Goal: Task Accomplishment & Management: Use online tool/utility

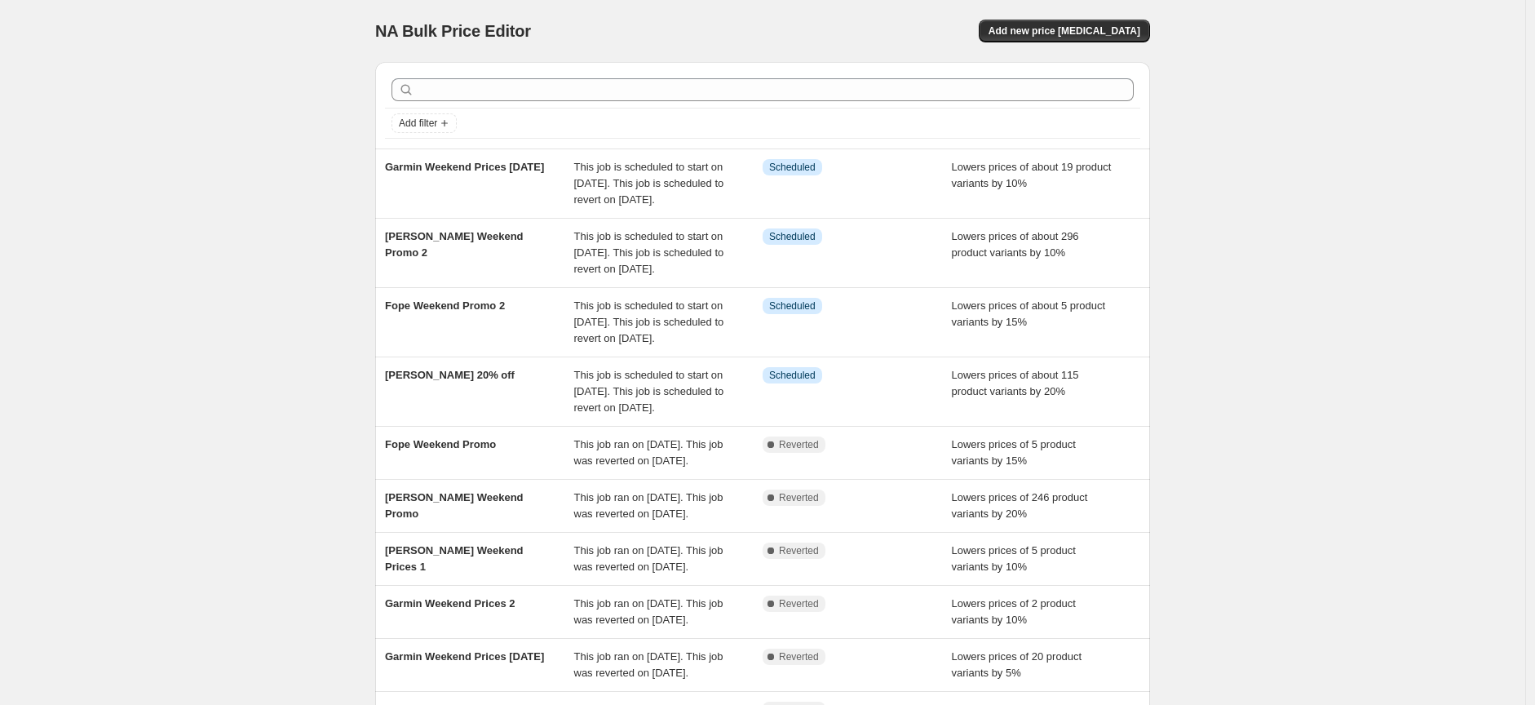
scroll to position [181, 0]
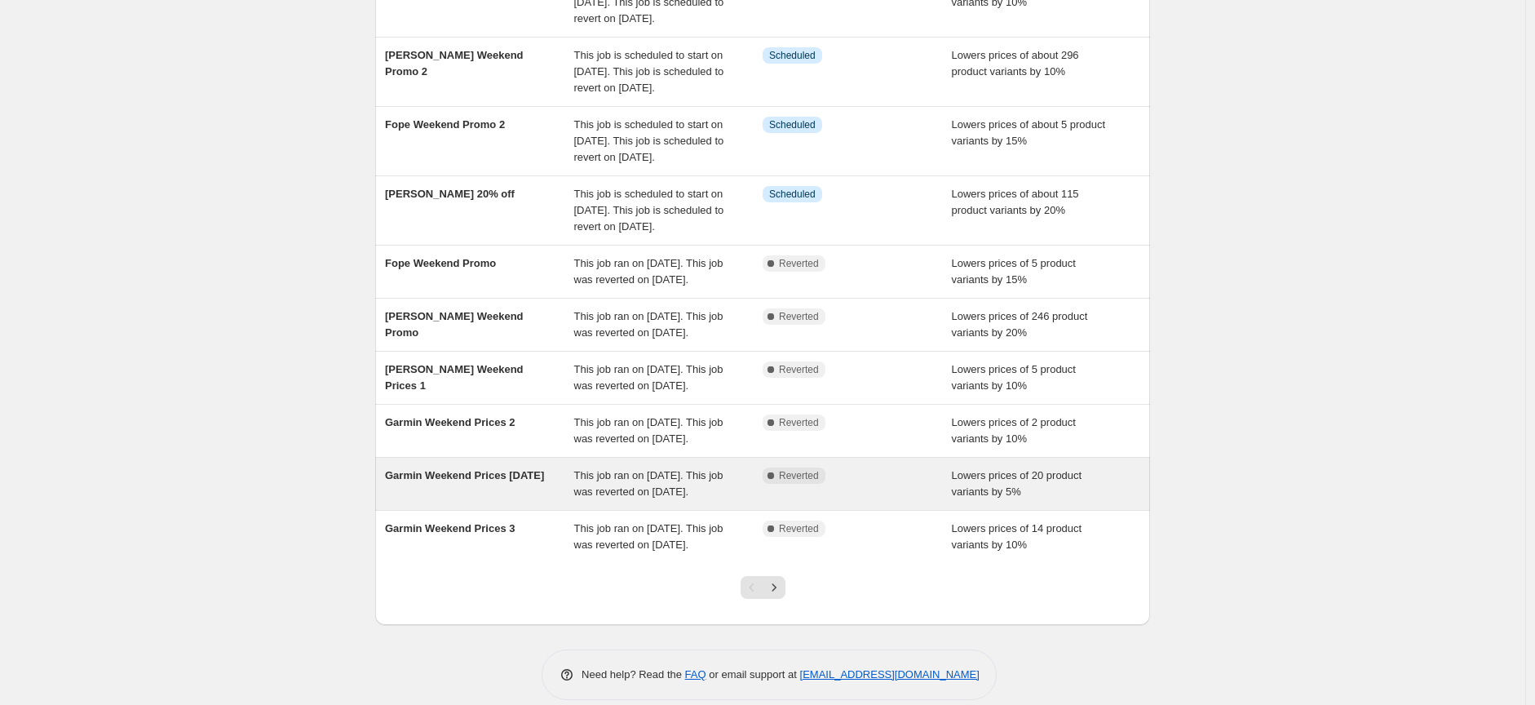
click at [430, 481] on span "Garmin Weekend Prices [DATE]" at bounding box center [464, 475] width 159 height 12
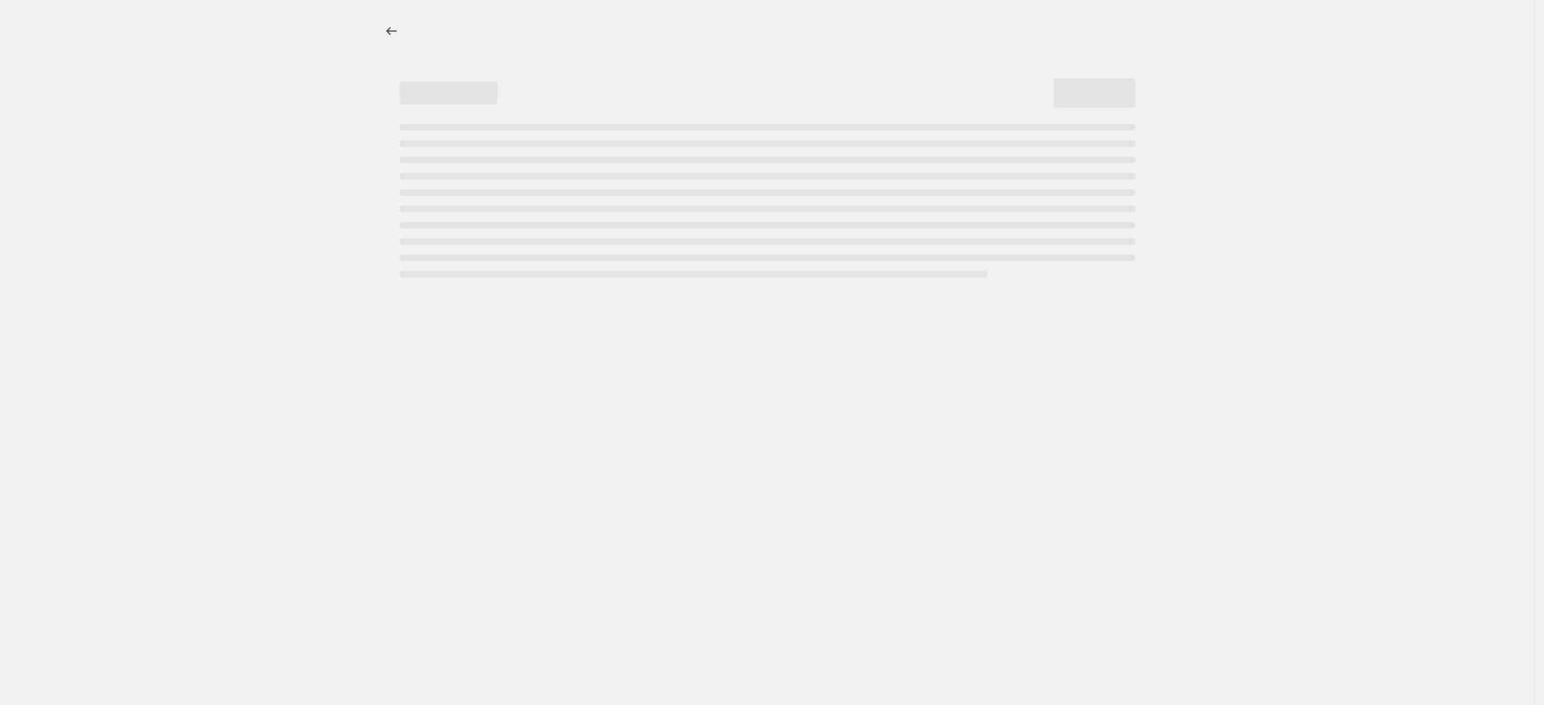
select select "percentage"
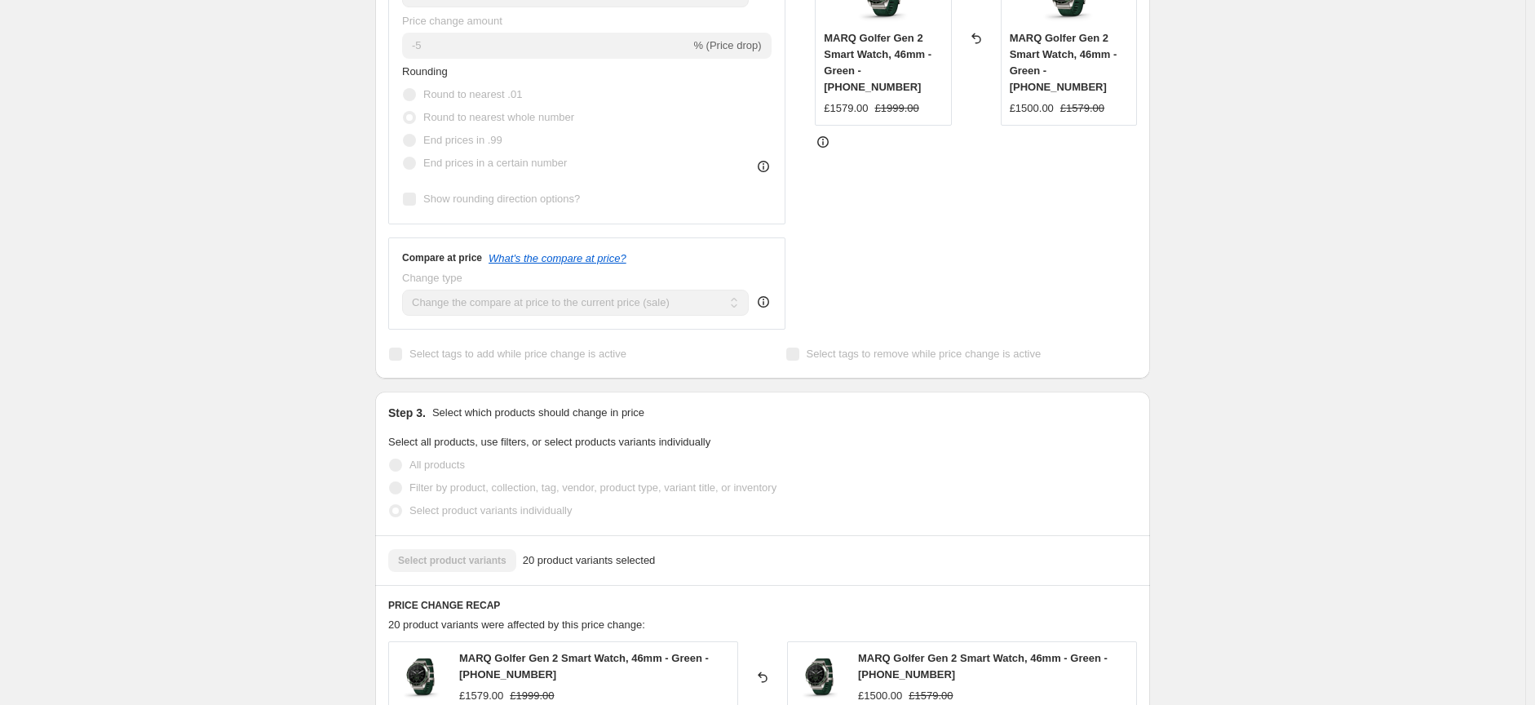
scroll to position [453, 0]
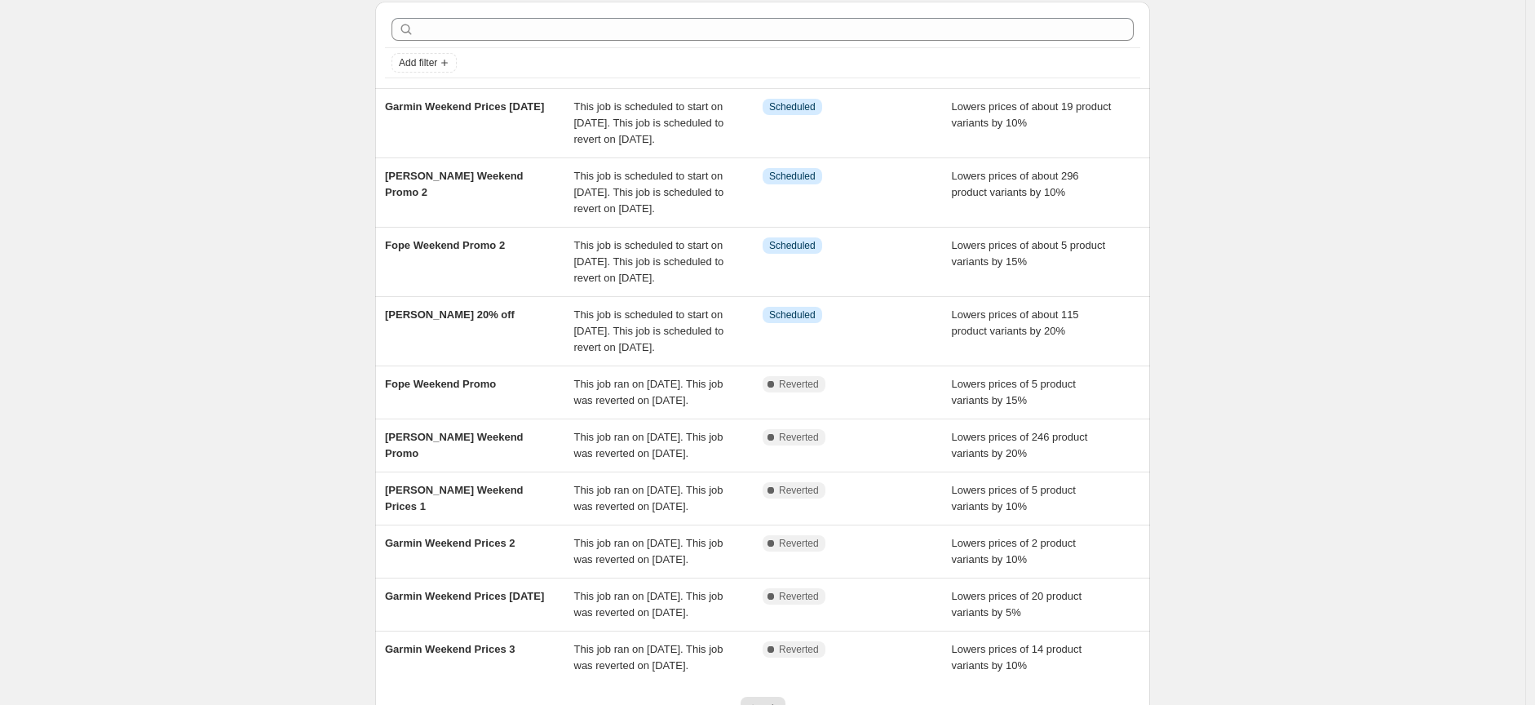
scroll to position [91, 0]
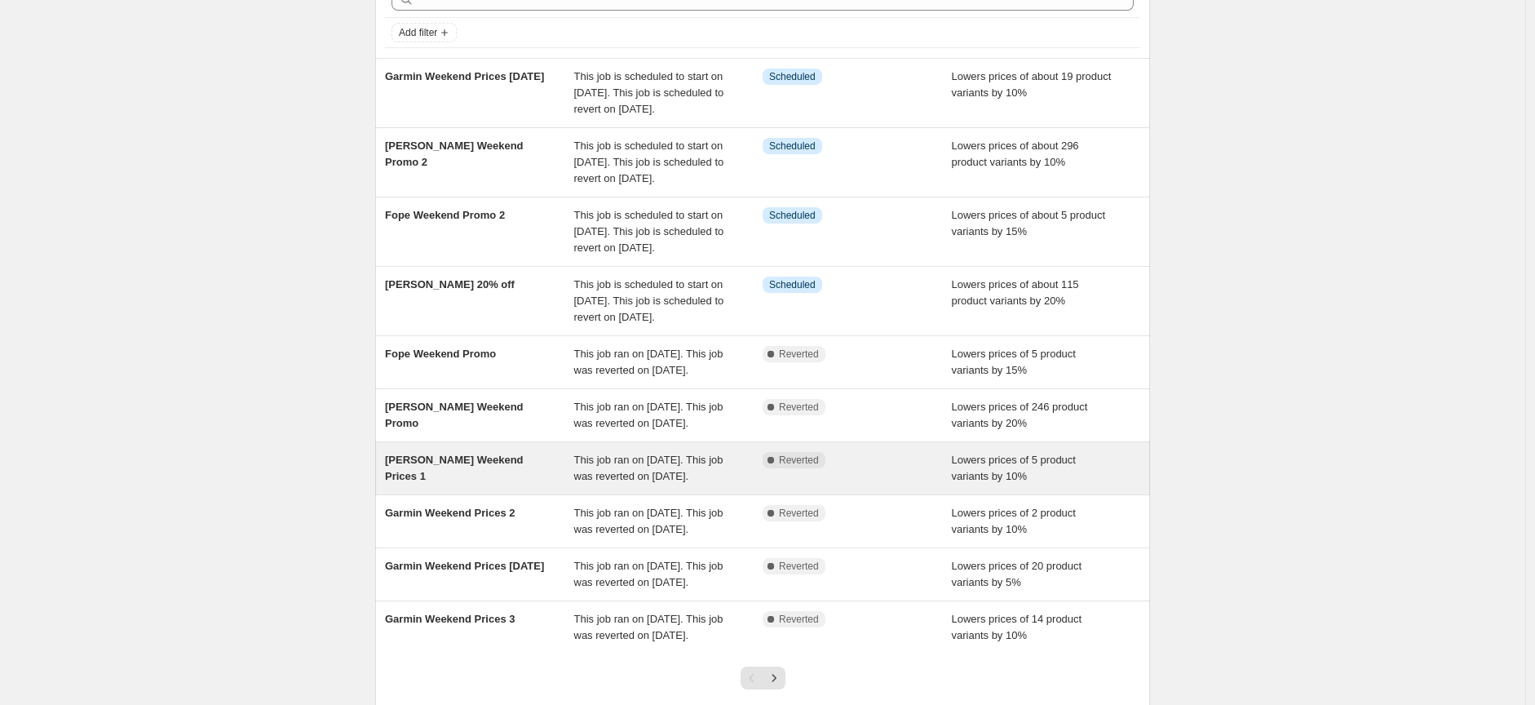
click at [486, 482] on span "[PERSON_NAME] Weekend Prices 1" at bounding box center [454, 467] width 139 height 29
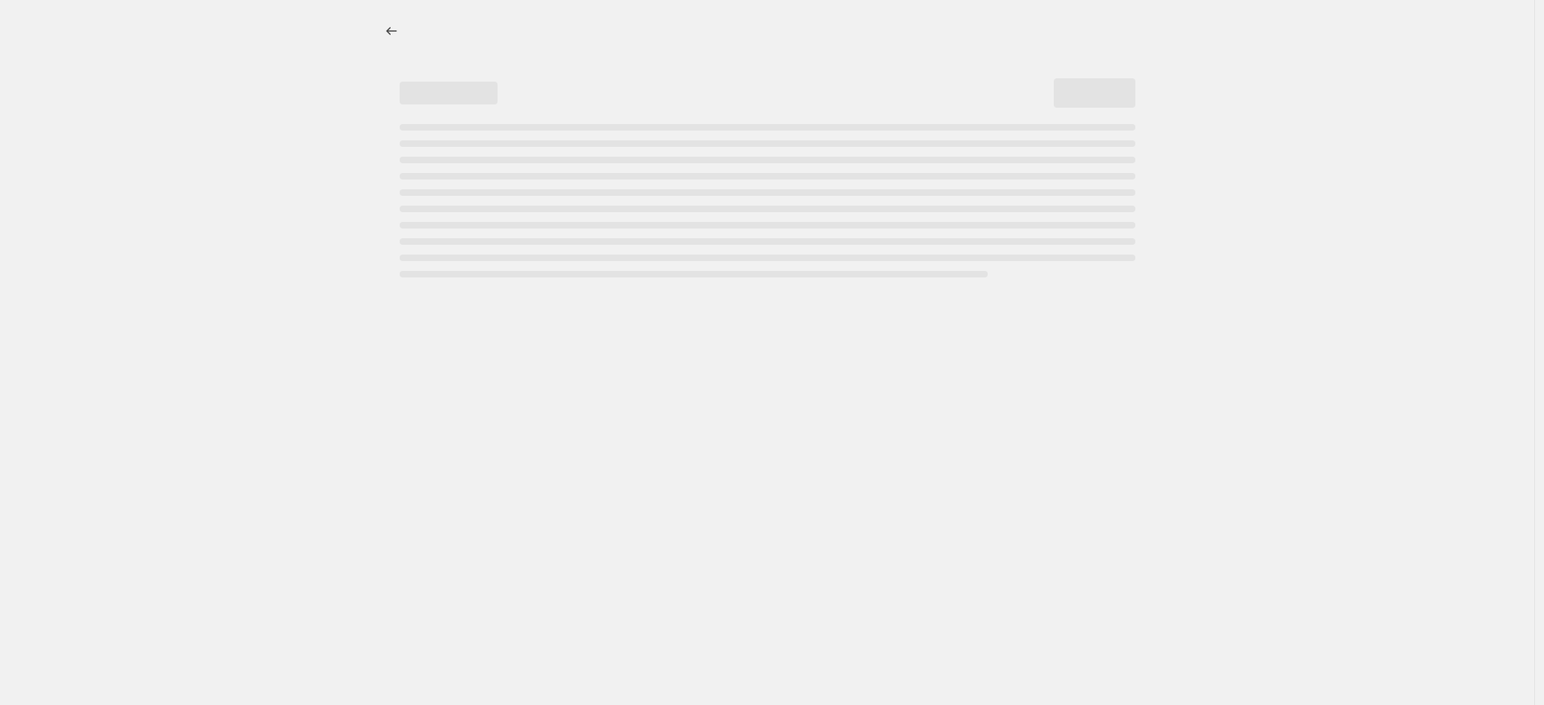
select select "percentage"
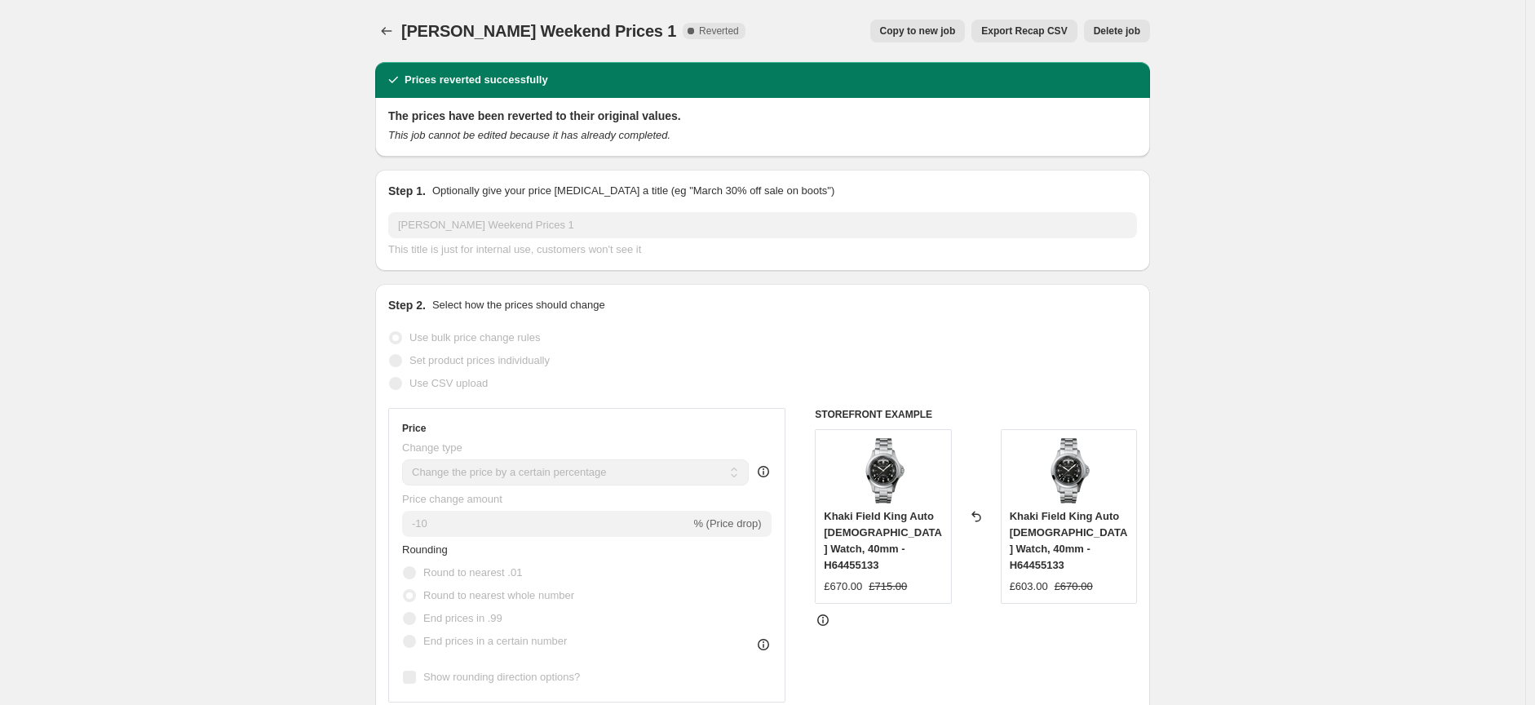
click at [924, 34] on span "Copy to new job" at bounding box center [918, 30] width 76 height 13
select select "percentage"
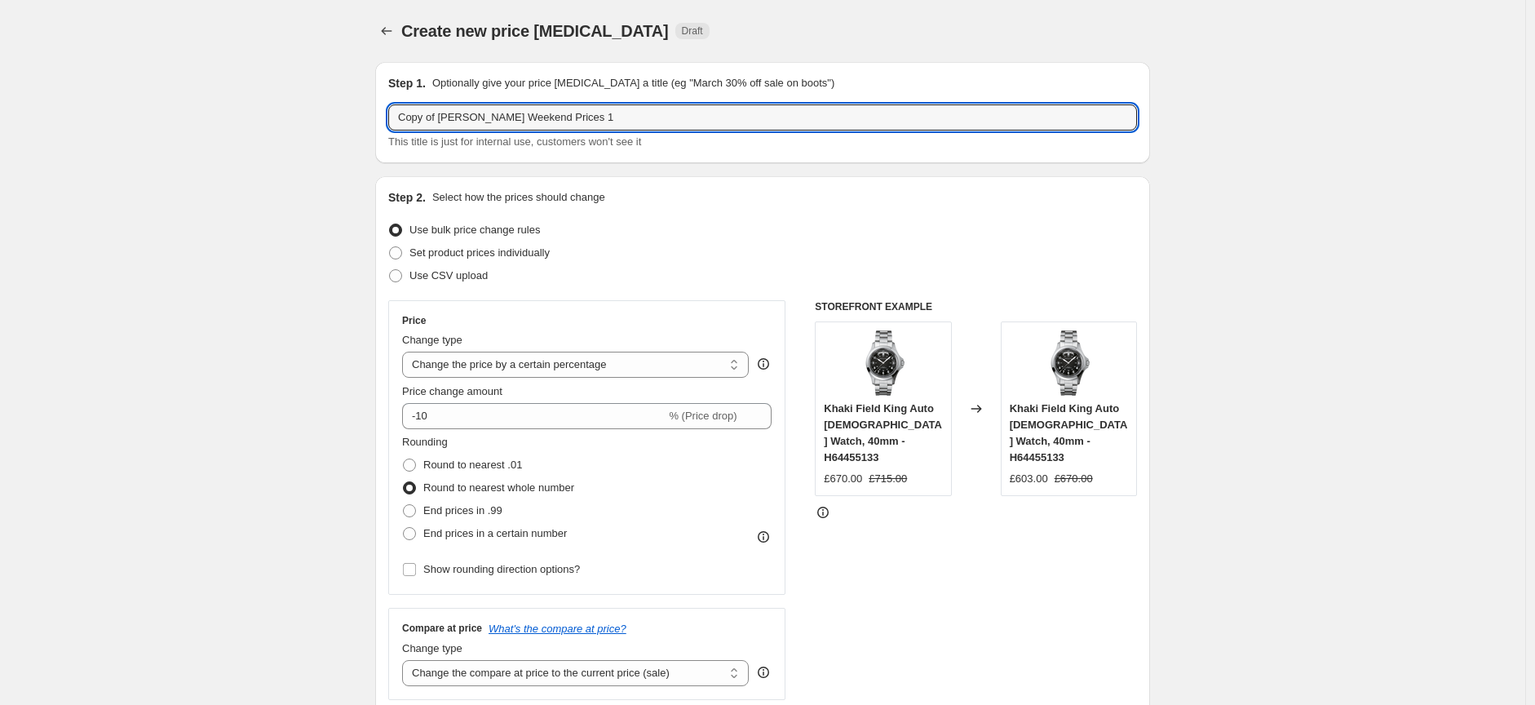
drag, startPoint x: 446, startPoint y: 113, endPoint x: 387, endPoint y: 113, distance: 58.7
click at [388, 113] on div "Step 1. Optionally give your price change job a title (eg "March 30% off sale o…" at bounding box center [762, 112] width 775 height 101
click at [604, 116] on input "[PERSON_NAME] Weekend Prices 1" at bounding box center [762, 117] width 749 height 26
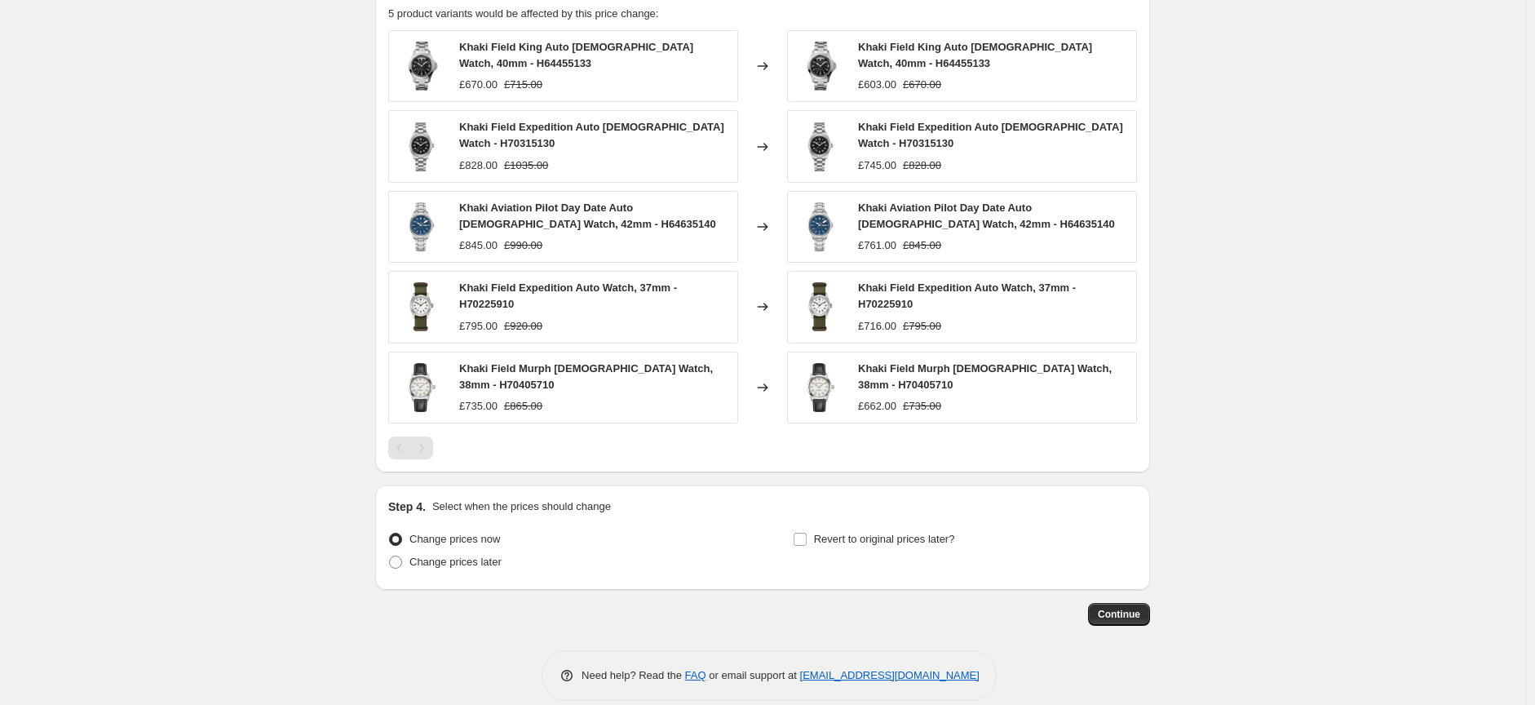
scroll to position [1001, 0]
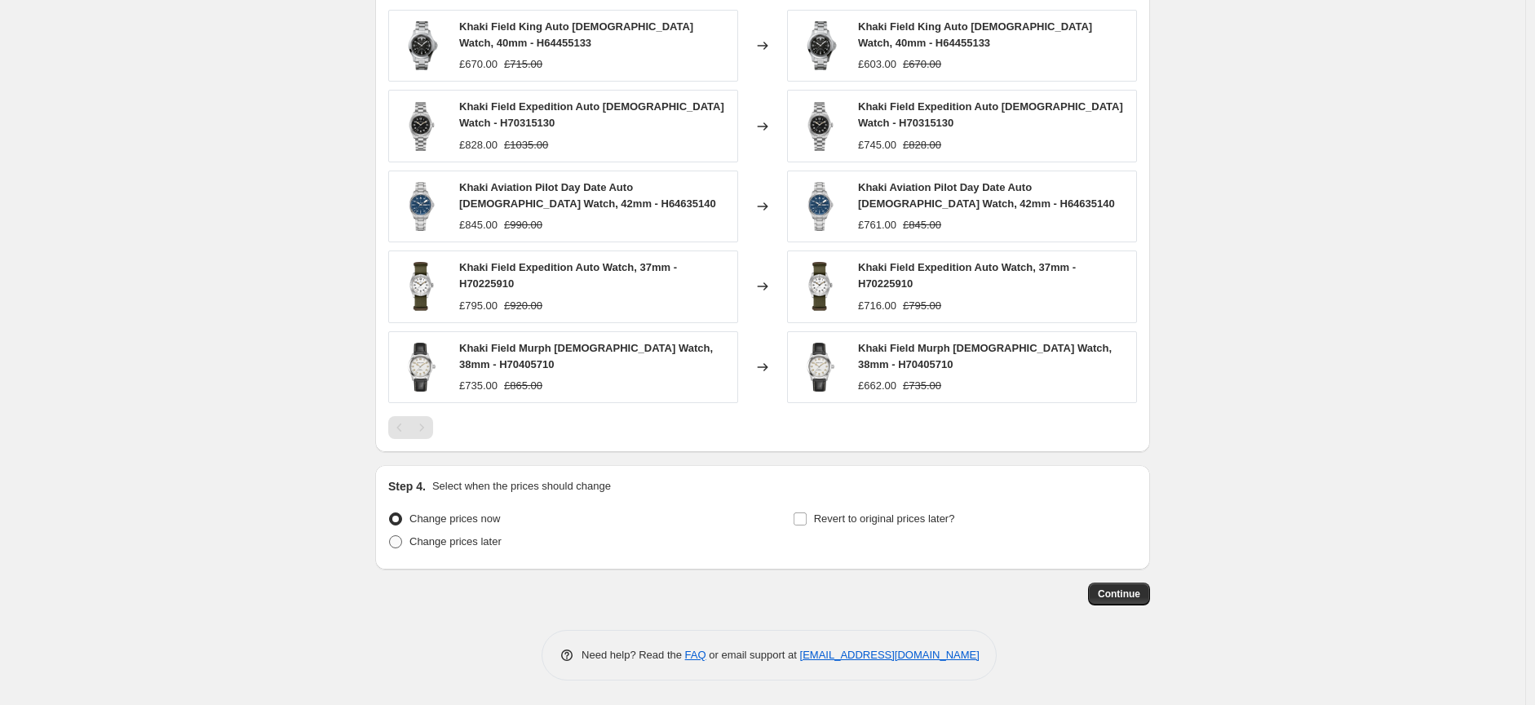
type input "[PERSON_NAME] Weekend Prices [DATE]"
click at [396, 538] on span at bounding box center [395, 541] width 13 height 13
click at [390, 536] on input "Change prices later" at bounding box center [389, 535] width 1 height 1
radio input "true"
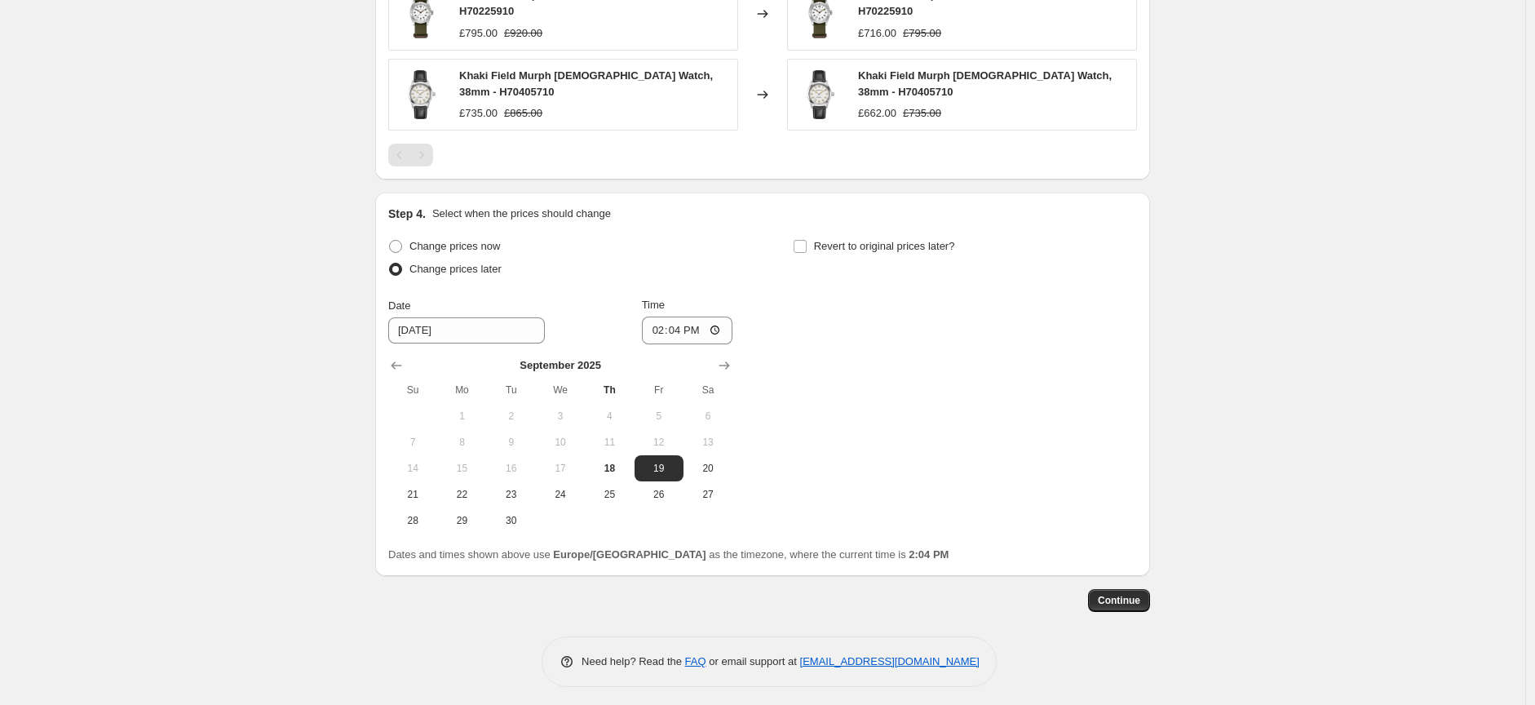
scroll to position [1281, 0]
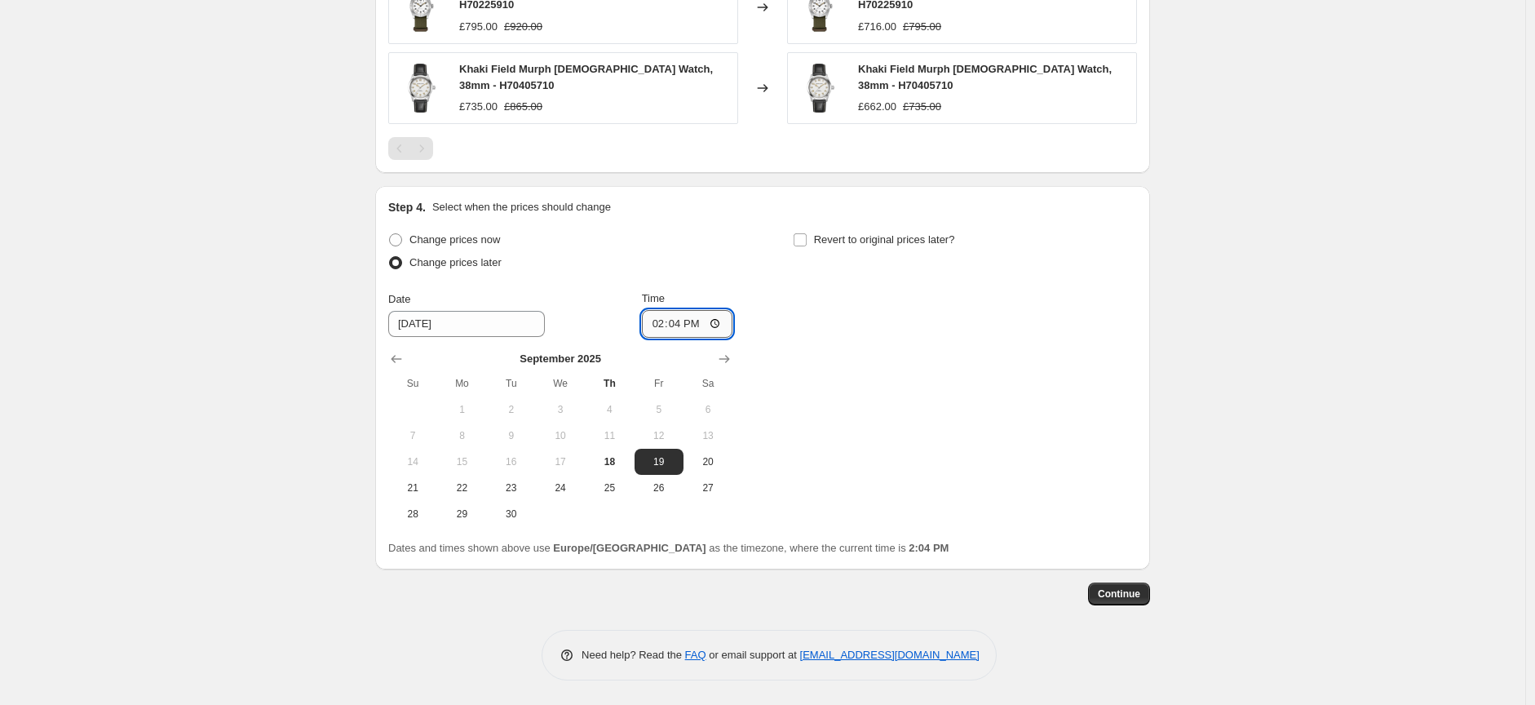
click at [718, 324] on input "14:04" at bounding box center [687, 324] width 91 height 28
type input "16:30"
click at [802, 243] on input "Revert to original prices later?" at bounding box center [800, 239] width 13 height 13
checkbox input "true"
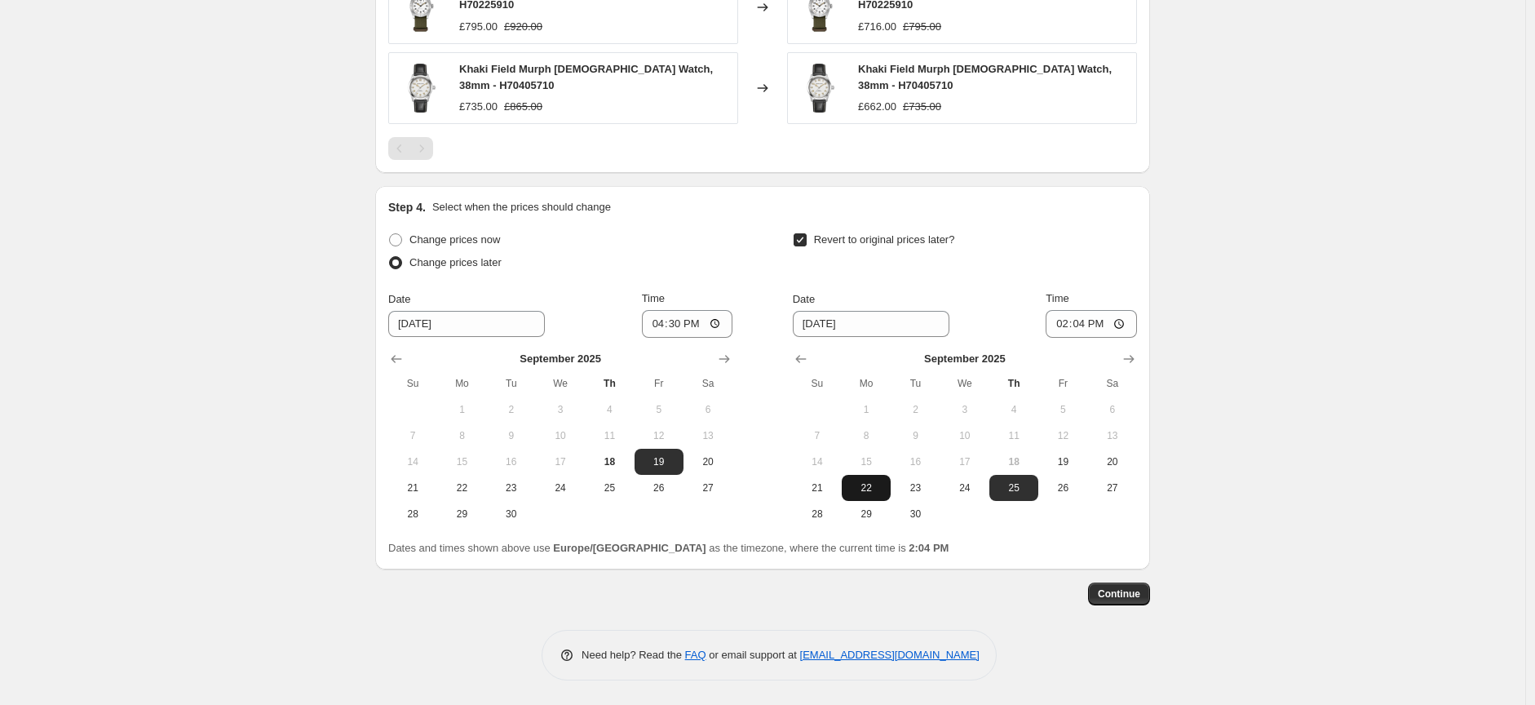
click at [871, 481] on span "22" at bounding box center [866, 487] width 36 height 13
type input "[DATE]"
click at [1122, 323] on input "14:04" at bounding box center [1090, 324] width 91 height 28
type input "08:31"
click at [1118, 597] on span "Continue" at bounding box center [1119, 593] width 42 height 13
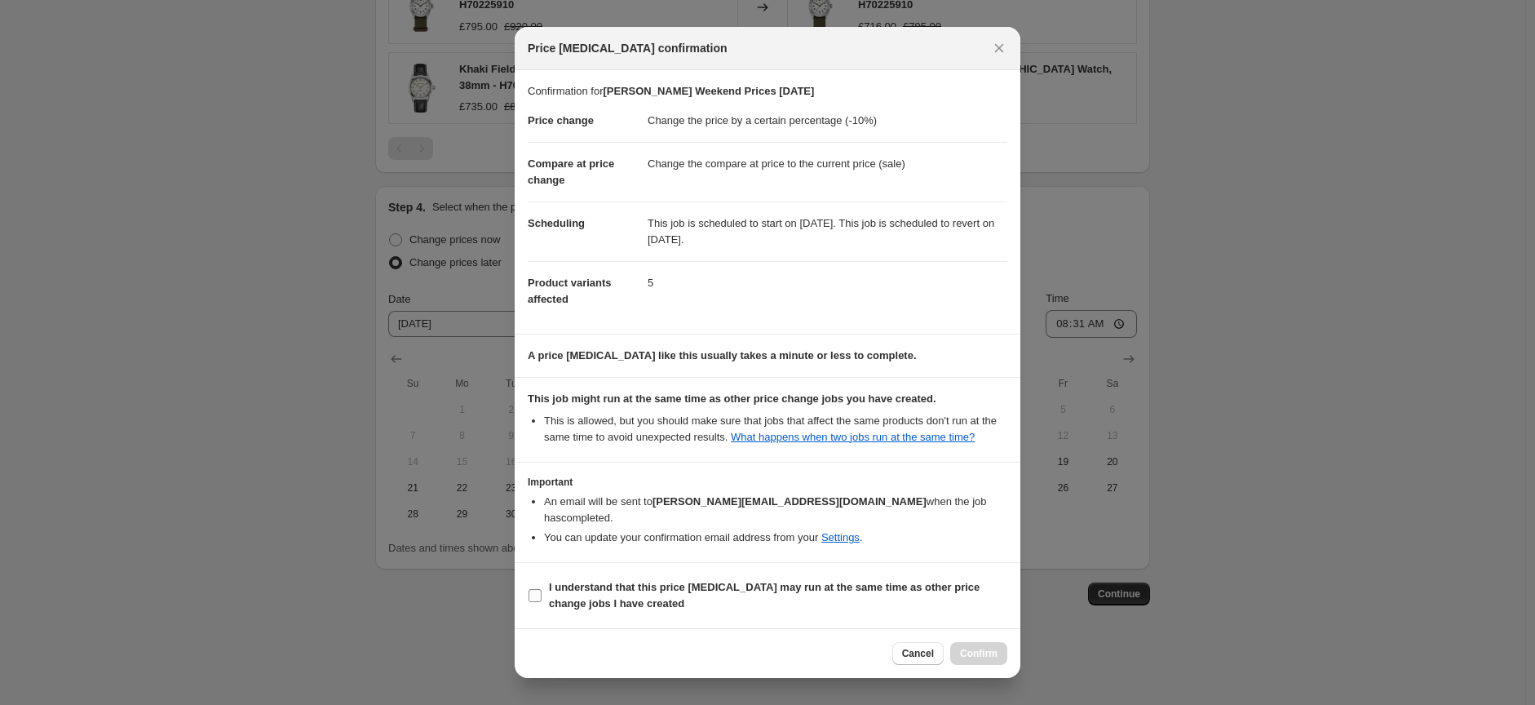
click at [530, 592] on input "I understand that this price change job may run at the same time as other price…" at bounding box center [534, 595] width 13 height 13
checkbox input "true"
click at [976, 661] on button "Confirm" at bounding box center [978, 653] width 57 height 23
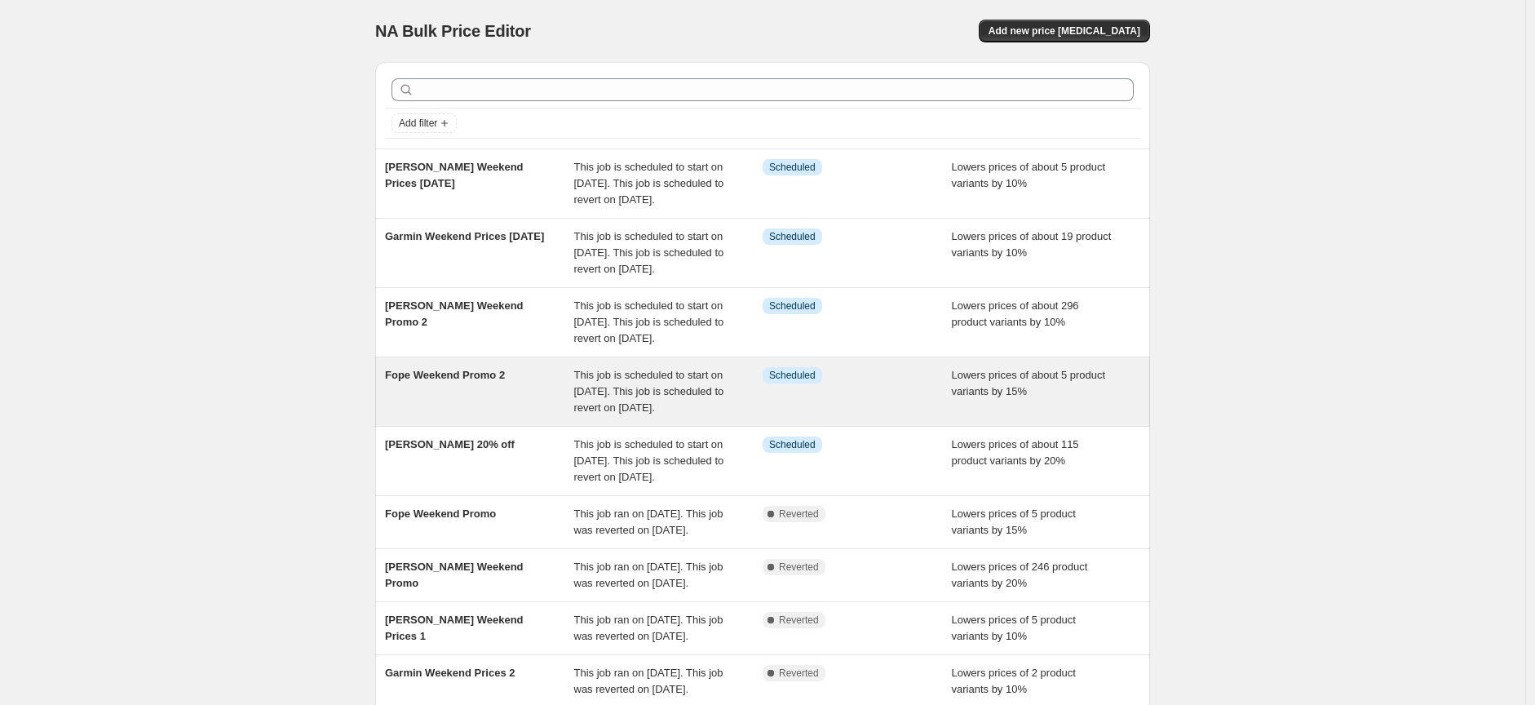
click at [451, 381] on span "Fope Weekend Promo 2" at bounding box center [445, 375] width 120 height 12
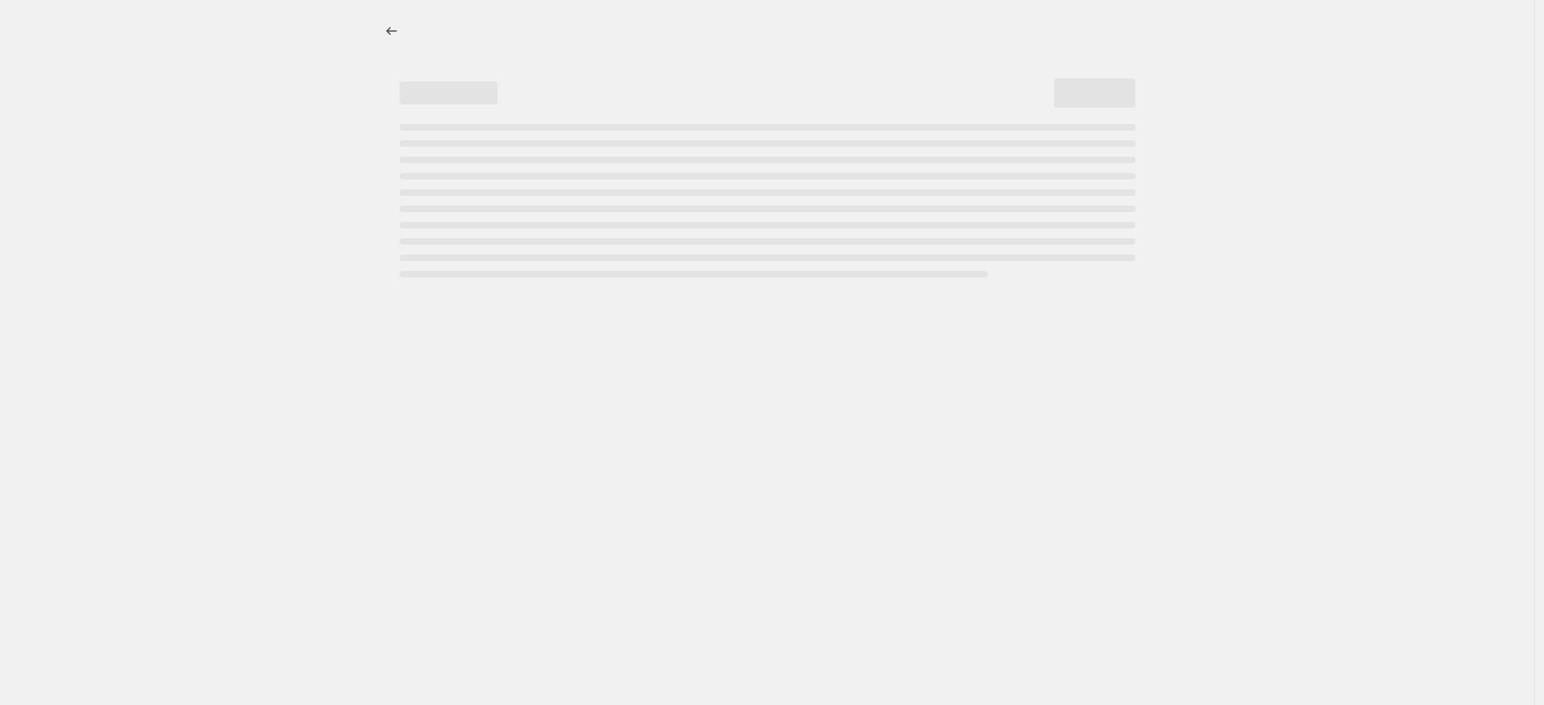
select select "percentage"
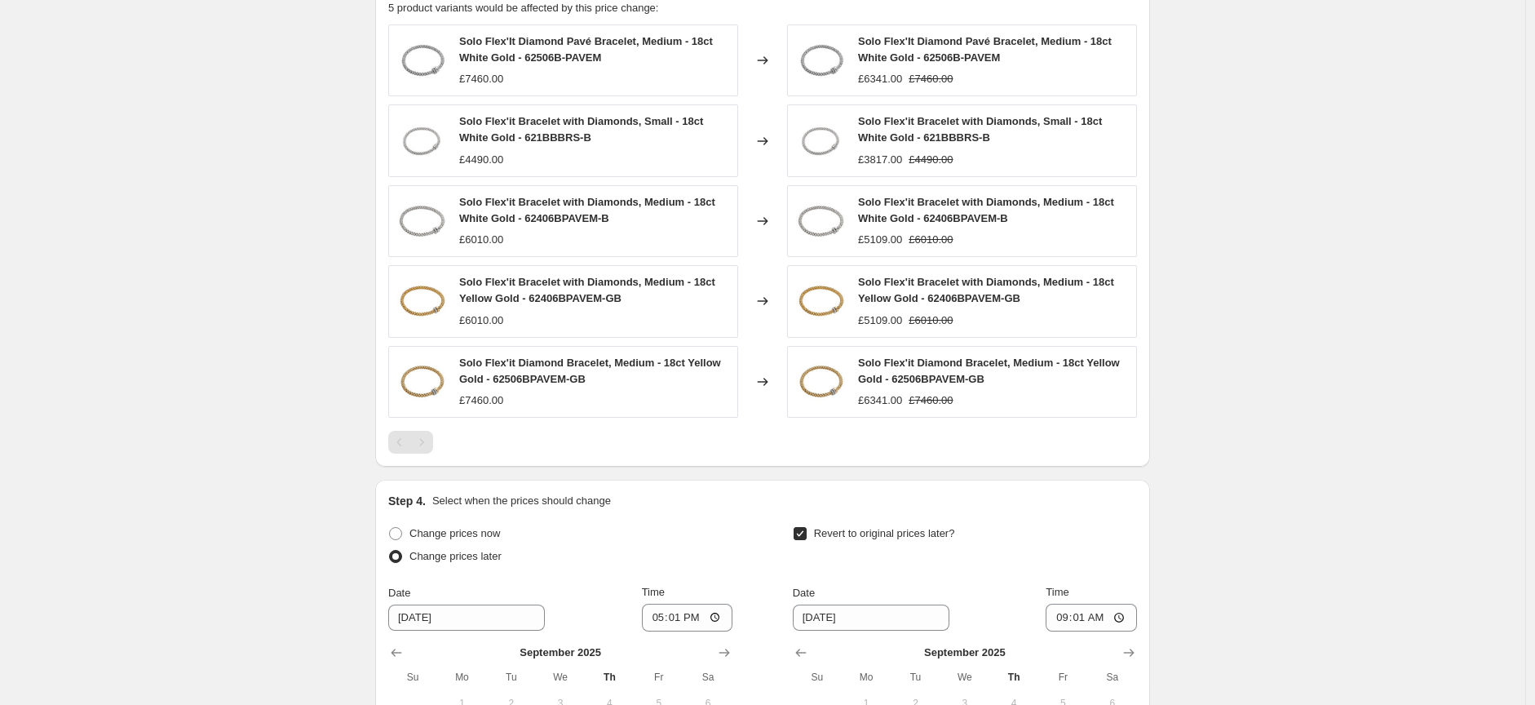
scroll to position [1087, 0]
